Goal: Information Seeking & Learning: Learn about a topic

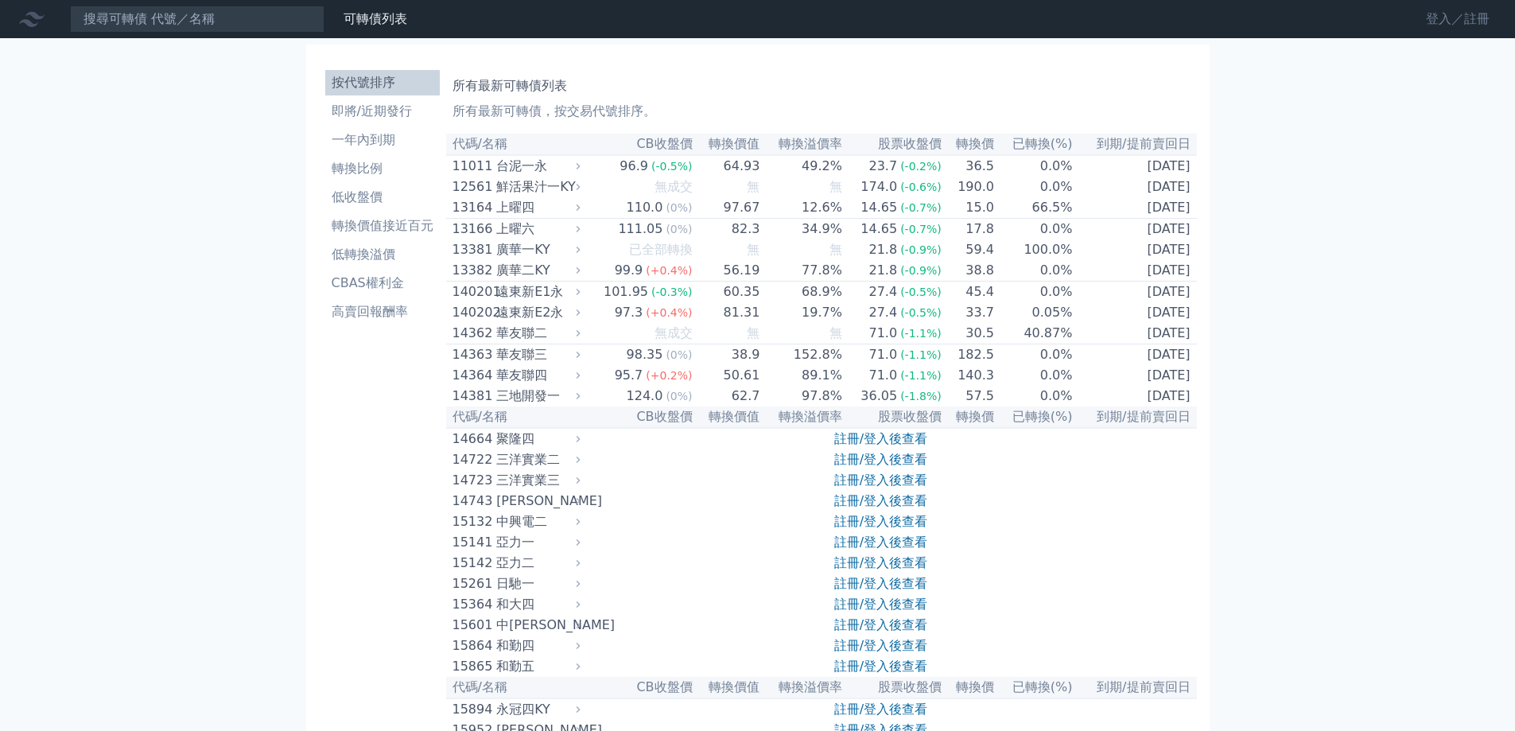
click at [1452, 24] on link "登入／註冊" at bounding box center [1457, 18] width 89 height 25
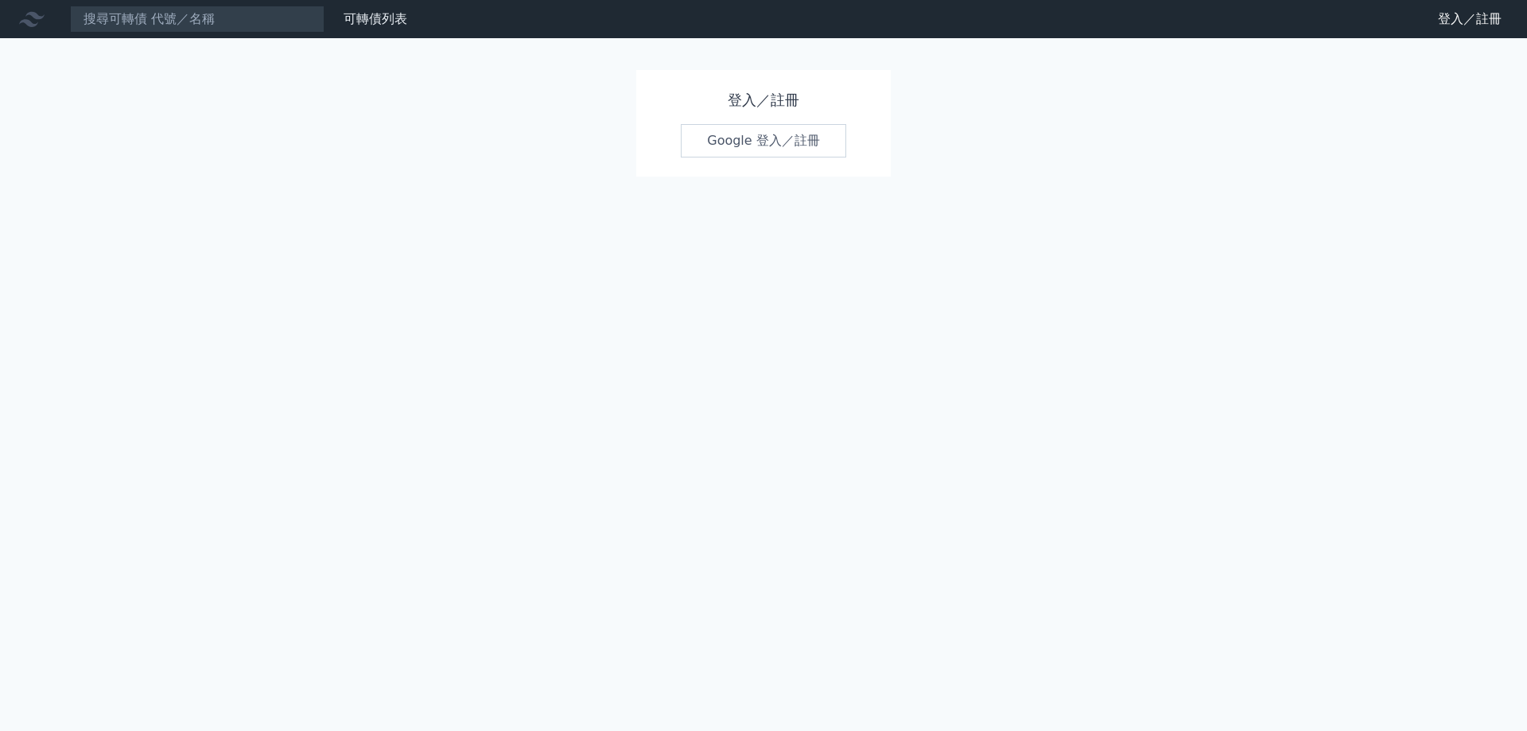
click at [818, 134] on link "Google 登入／註冊" at bounding box center [763, 140] width 165 height 33
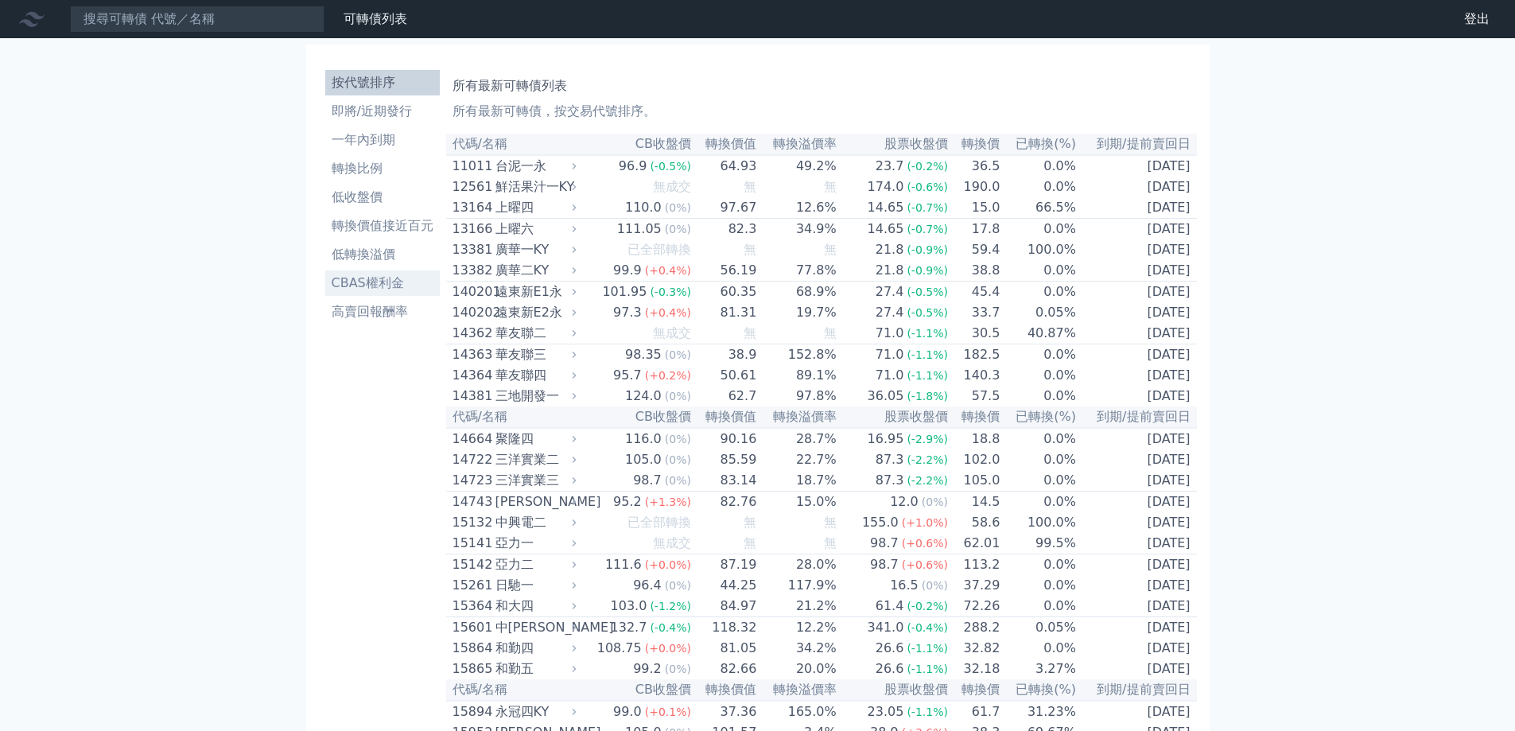
click at [363, 278] on li "CBAS權利金" at bounding box center [382, 283] width 115 height 19
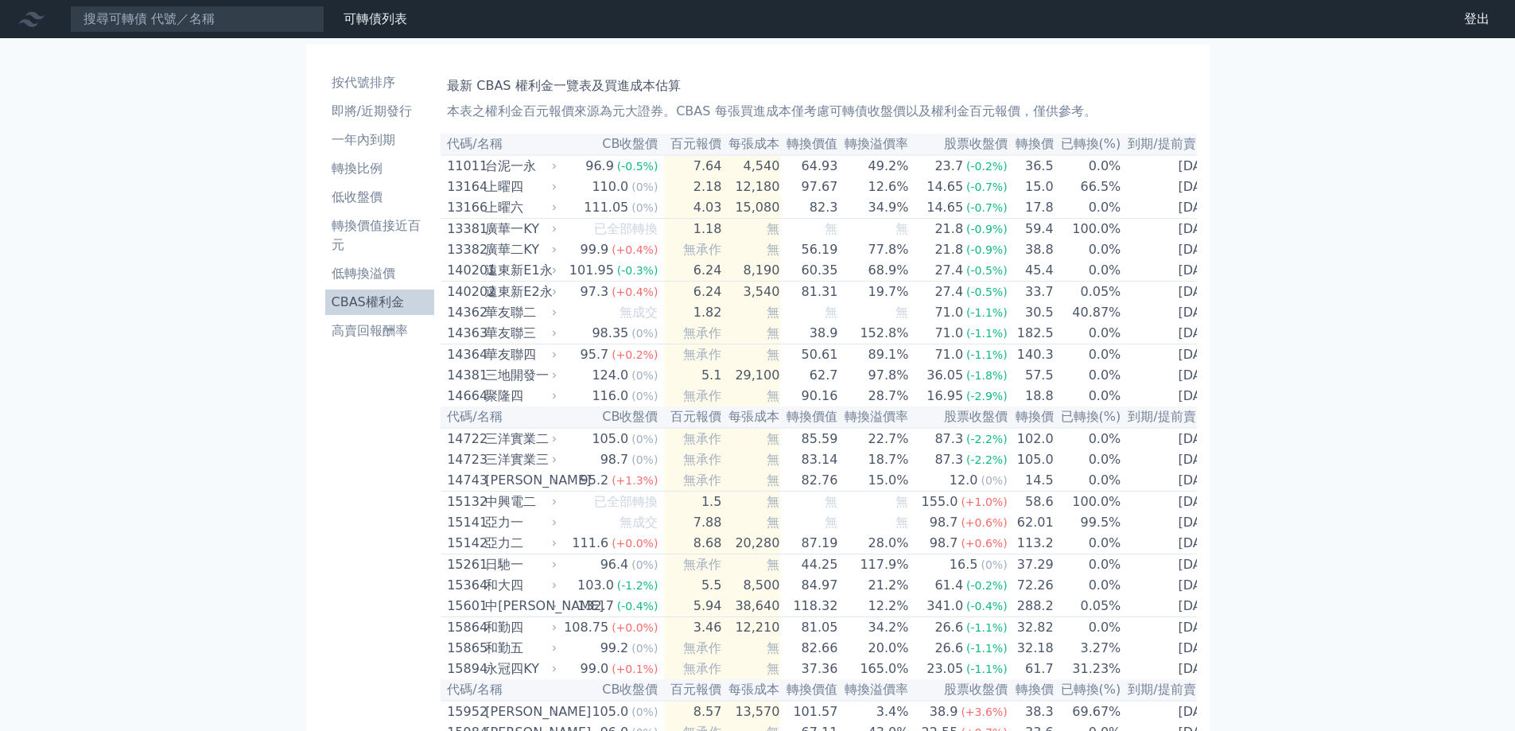
click at [358, 294] on li "CBAS權利金" at bounding box center [380, 302] width 110 height 19
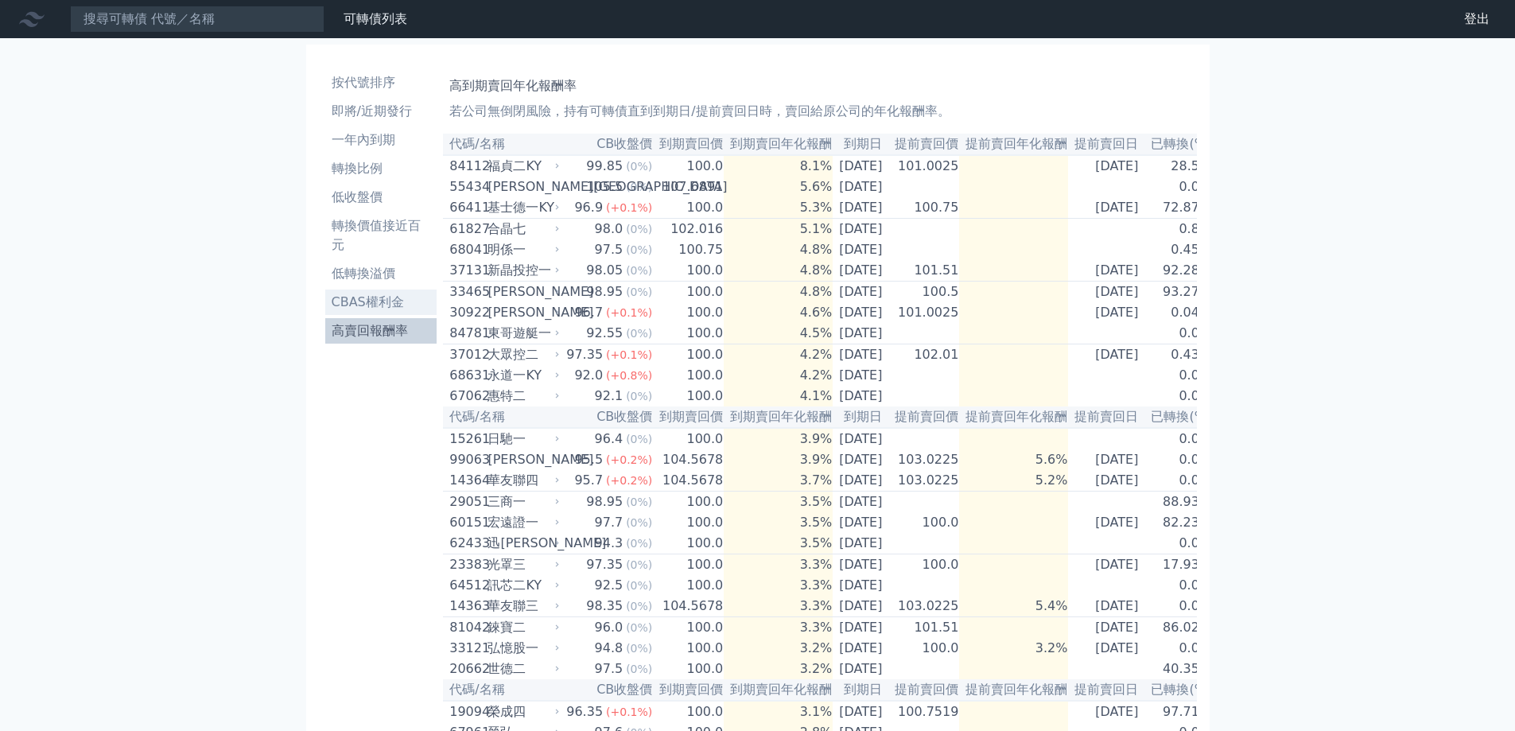
click at [370, 307] on li "CBAS權利金" at bounding box center [381, 302] width 112 height 19
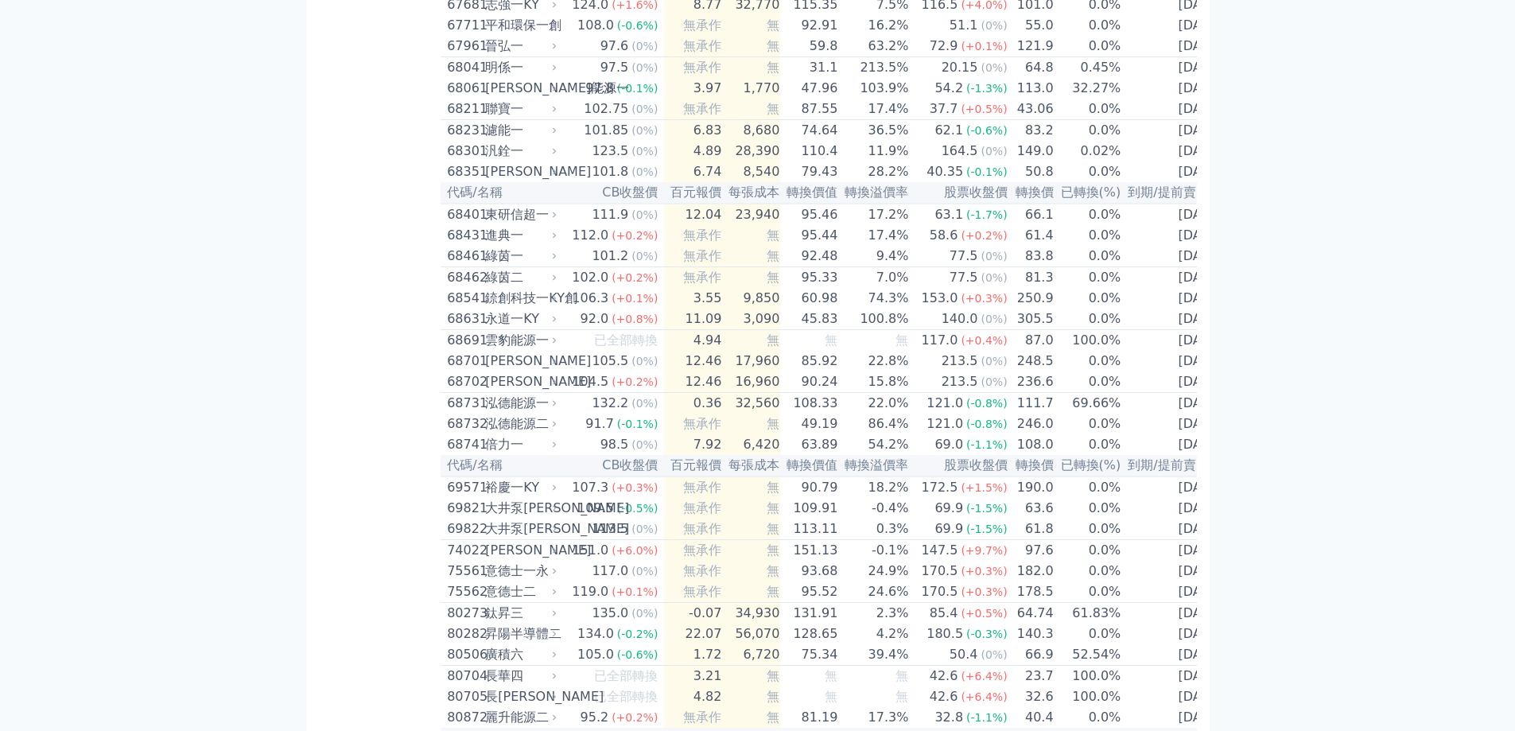
scroll to position [7396, 0]
